Goal: Find contact information: Find contact information

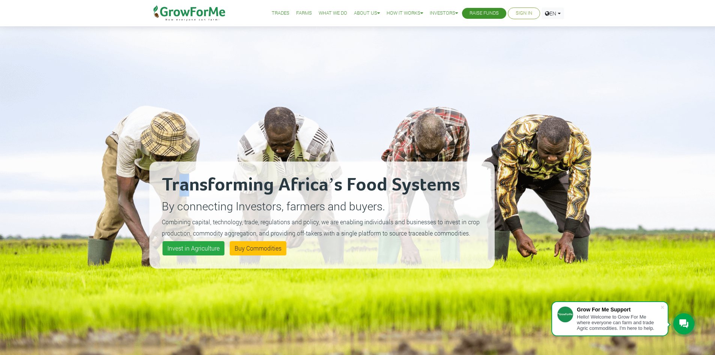
drag, startPoint x: 179, startPoint y: 131, endPoint x: 257, endPoint y: 234, distance: 129.7
type textarea "ansforming Africa’s Food Systems By connecting Investors, farmers and buyers. C…"
click at [257, 234] on div "Transforming Africa’s Food Systems By connecting Investors, farmers and buyers.…" at bounding box center [321, 215] width 345 height 355
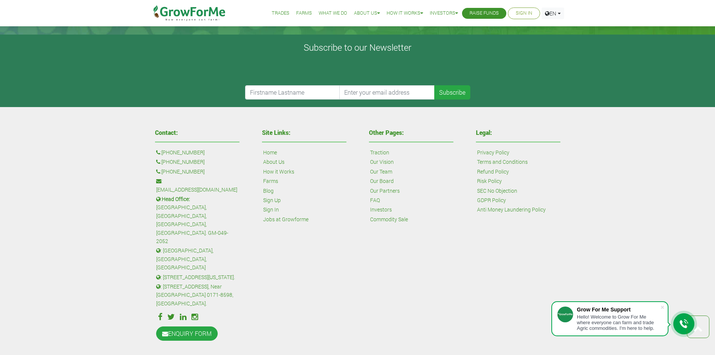
scroll to position [1560, 0]
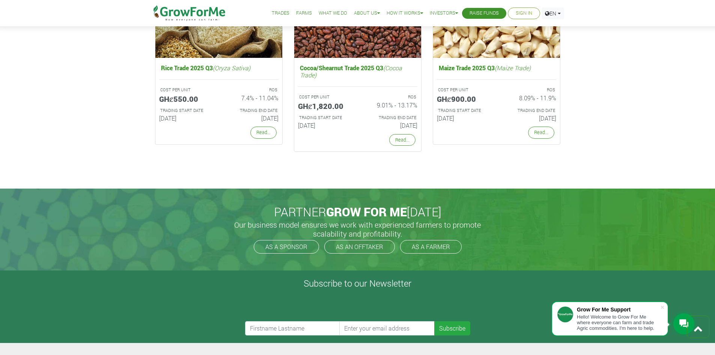
click at [477, 18] on li "Raise Funds" at bounding box center [484, 13] width 44 height 11
click at [482, 15] on link "Raise Funds" at bounding box center [483, 13] width 29 height 8
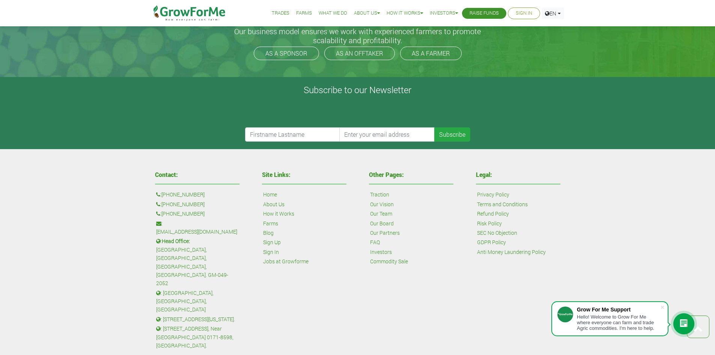
scroll to position [1570, 0]
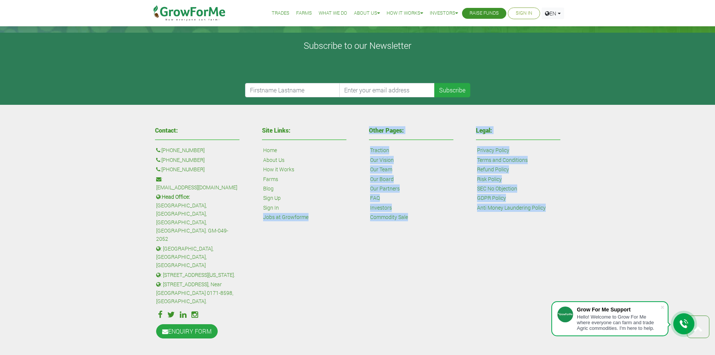
drag, startPoint x: 248, startPoint y: 347, endPoint x: 262, endPoint y: 313, distance: 36.5
type textarea "Jobs at Growforme Other Pages: Traction Our Vision Our Team Our Board Our Partn…"
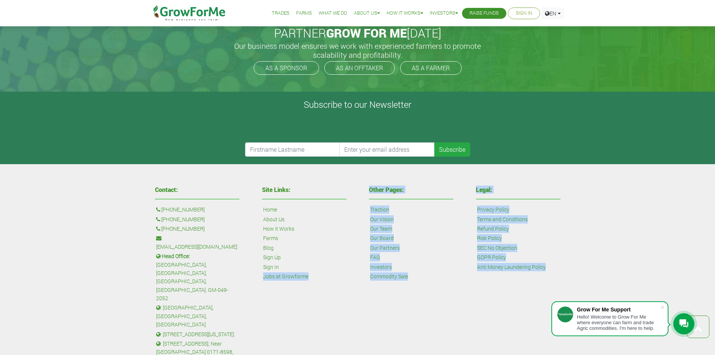
scroll to position [1645, 0]
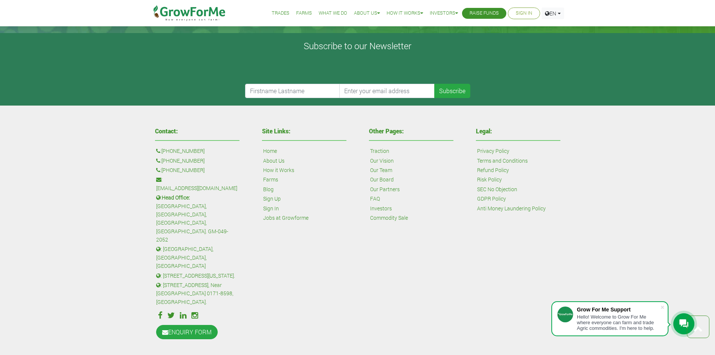
click at [102, 248] on div "Contact: : +1 38 532 73478 : +447868813772 : +233 24 243 6884 : sales@growforme…" at bounding box center [357, 232] width 715 height 255
drag, startPoint x: 215, startPoint y: 223, endPoint x: 152, endPoint y: 219, distance: 63.9
click at [152, 219] on div "Contact: : +1 38 532 73478 : +447868813772 : +233 24 243 6884 : sales@growforme…" at bounding box center [197, 234] width 96 height 220
click at [140, 238] on div "Contact: : +1 38 532 73478 : +447868813772 : +233 24 243 6884 : sales@growforme…" at bounding box center [357, 232] width 715 height 255
